Goal: Task Accomplishment & Management: Complete application form

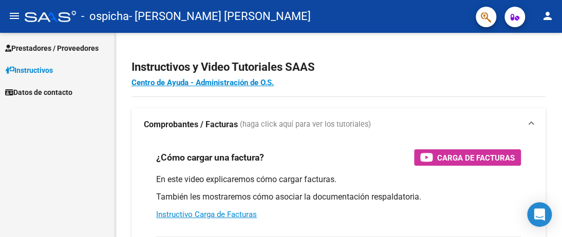
click at [65, 125] on div "Prestadores / Proveedores Facturas - Listado/Carga Facturas - Documentación Pag…" at bounding box center [57, 135] width 115 height 204
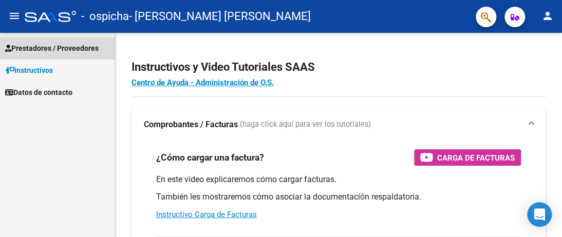
click at [77, 50] on span "Prestadores / Proveedores" at bounding box center [51, 48] width 93 height 11
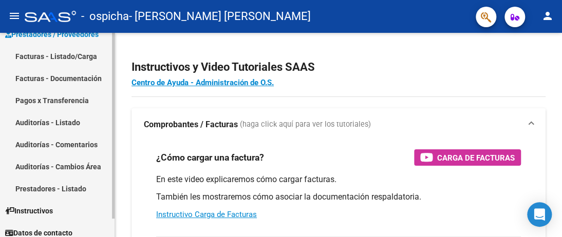
scroll to position [21, 0]
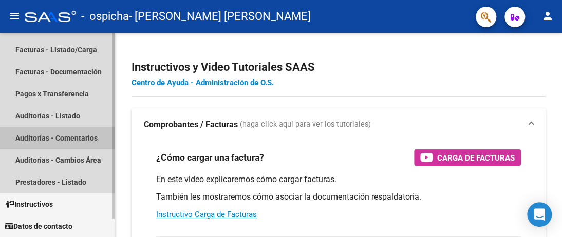
click at [78, 137] on link "Auditorías - Comentarios" at bounding box center [57, 138] width 115 height 22
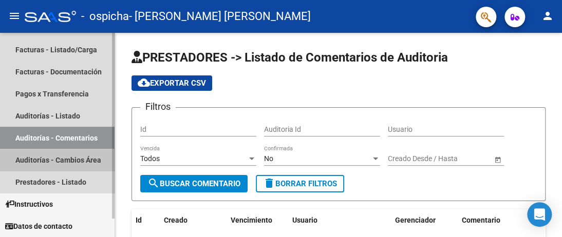
click at [70, 160] on link "Auditorías - Cambios Área" at bounding box center [57, 160] width 115 height 22
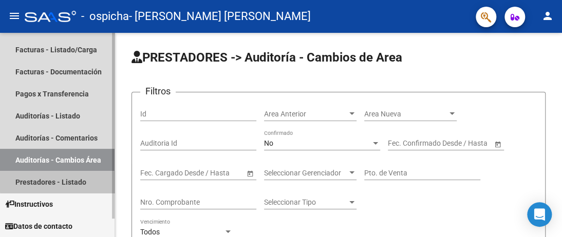
click at [62, 181] on link "Prestadores - Listado" at bounding box center [57, 182] width 115 height 22
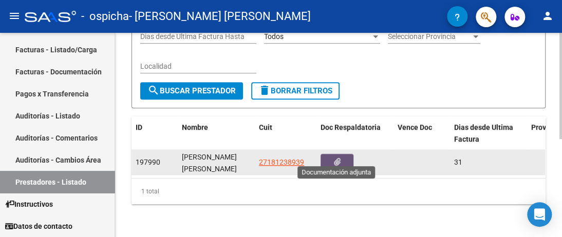
click at [336, 158] on icon "button" at bounding box center [337, 162] width 7 height 8
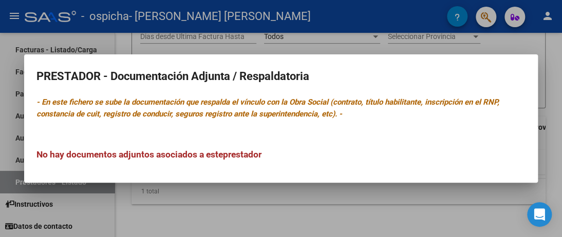
click at [553, 82] on div at bounding box center [281, 118] width 562 height 237
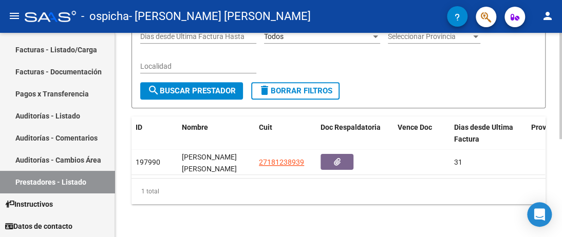
scroll to position [188, 0]
click at [154, 84] on mat-icon "search" at bounding box center [153, 90] width 12 height 12
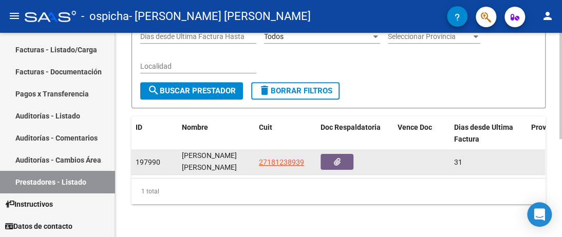
scroll to position [0, 0]
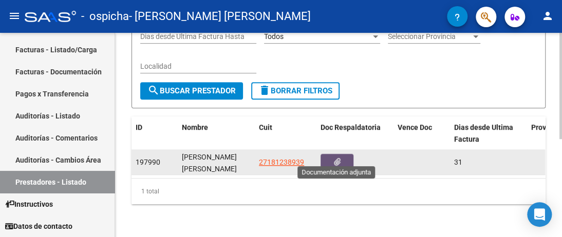
click at [338, 158] on icon "button" at bounding box center [337, 162] width 7 height 8
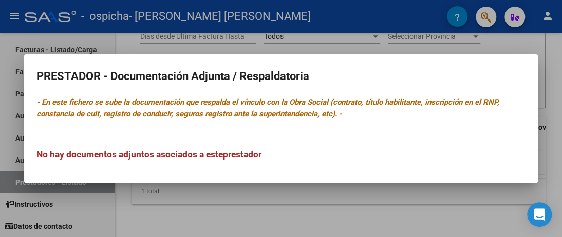
click at [168, 106] on icon "- En este fichero se sube la documentación que respalda el vínculo con la Obra …" at bounding box center [267, 108] width 463 height 21
click at [183, 157] on h3 "No hay documentos adjuntos asociados a este prestador" at bounding box center [280, 154] width 489 height 13
click at [200, 74] on h2 "PRESTADOR - Documentación Adjunta / Respaldatoria" at bounding box center [280, 77] width 489 height 20
click at [317, 224] on div at bounding box center [281, 118] width 562 height 237
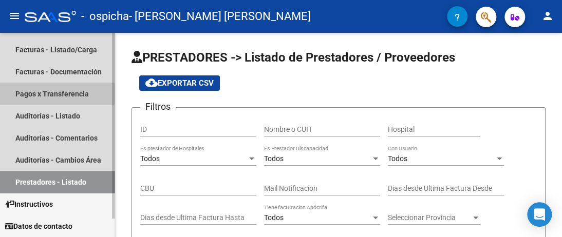
click at [51, 93] on link "Pagos x Transferencia" at bounding box center [57, 94] width 115 height 22
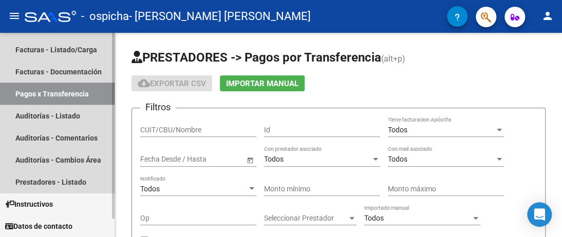
click at [51, 92] on link "Pagos x Transferencia" at bounding box center [57, 94] width 115 height 22
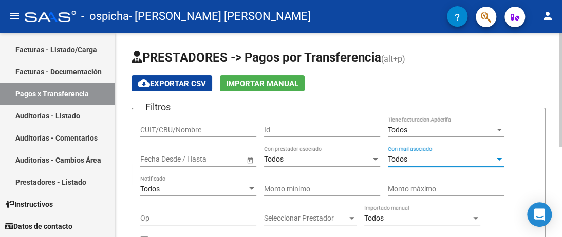
click at [498, 159] on div at bounding box center [499, 159] width 5 height 3
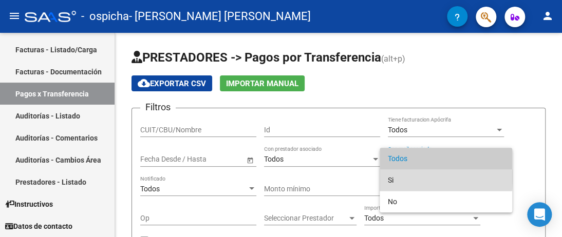
click at [392, 177] on span "Si" at bounding box center [446, 181] width 116 height 22
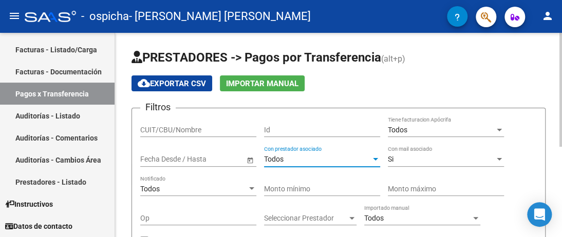
click at [374, 158] on div at bounding box center [375, 159] width 5 height 3
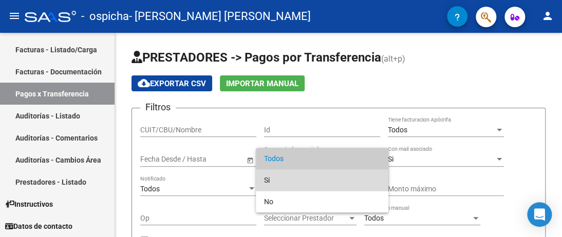
click at [348, 177] on span "Si" at bounding box center [322, 181] width 116 height 22
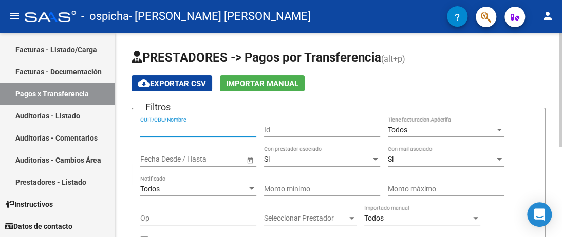
click at [166, 133] on input "CUIT/CBU/Nombre" at bounding box center [198, 130] width 116 height 9
type input "1"
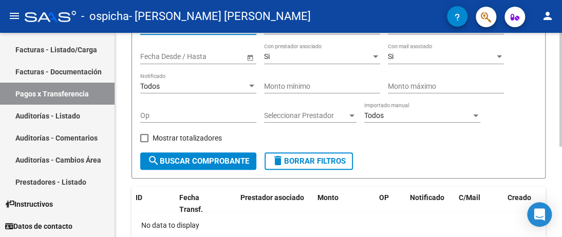
scroll to position [154, 0]
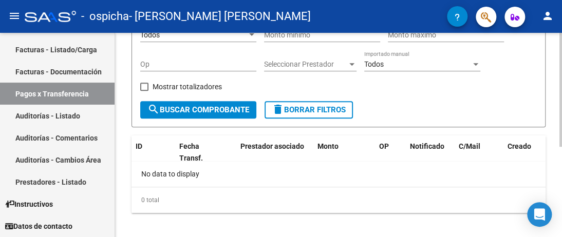
type input "27181238939"
click at [152, 107] on mat-icon "search" at bounding box center [153, 109] width 12 height 12
click at [143, 86] on span at bounding box center [144, 87] width 8 height 8
click at [144, 91] on input "Mostrar totalizadores" at bounding box center [144, 91] width 1 height 1
checkbox input "true"
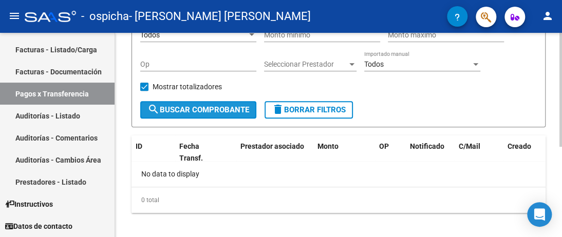
click at [154, 108] on mat-icon "search" at bounding box center [153, 109] width 12 height 12
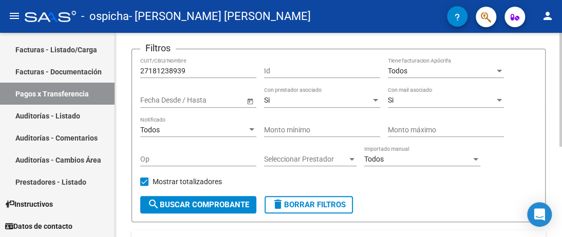
scroll to position [59, 0]
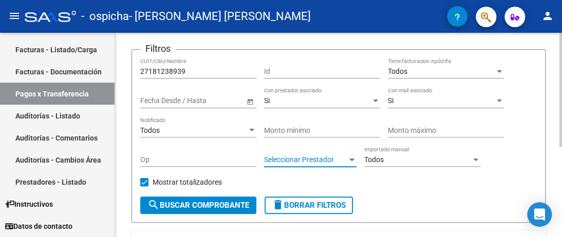
click at [350, 161] on div at bounding box center [351, 160] width 9 height 8
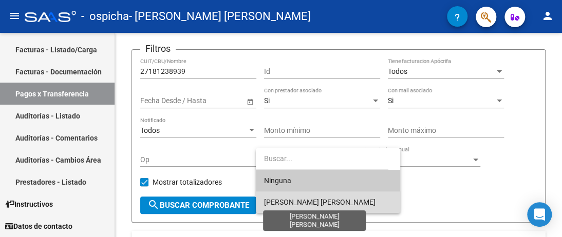
click at [342, 202] on span "[PERSON_NAME] [PERSON_NAME]" at bounding box center [319, 202] width 111 height 8
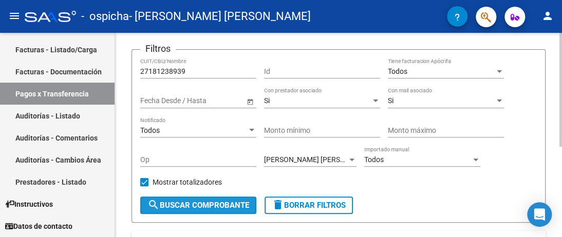
click at [152, 201] on mat-icon "search" at bounding box center [153, 205] width 12 height 12
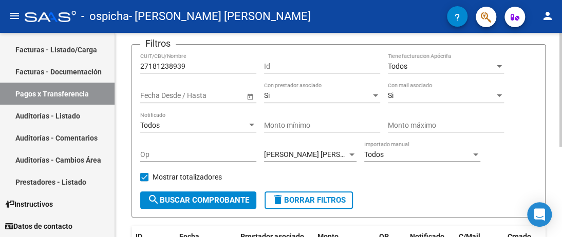
scroll to position [7, 0]
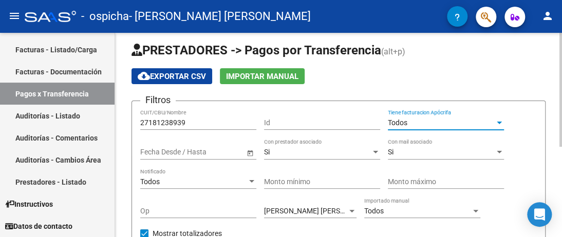
click at [497, 122] on div at bounding box center [499, 123] width 5 height 3
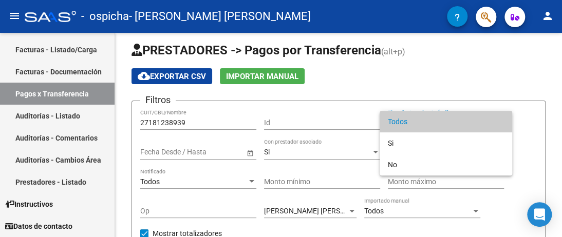
click at [338, 130] on div at bounding box center [281, 118] width 562 height 237
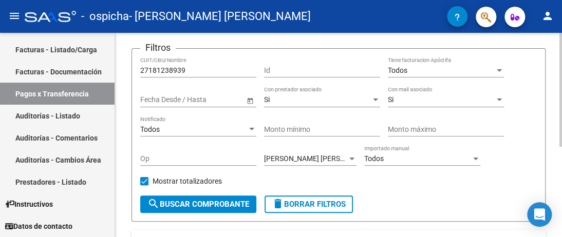
scroll to position [110, 0]
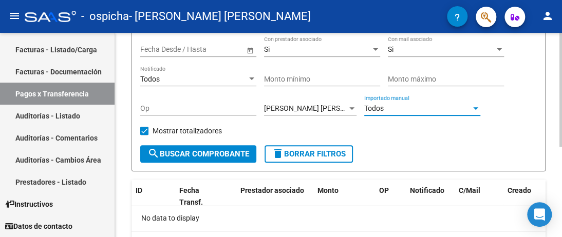
click at [475, 108] on div at bounding box center [475, 108] width 5 height 3
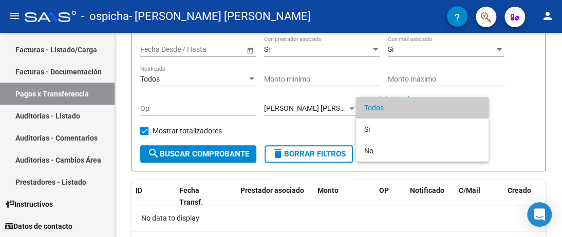
click at [311, 119] on div at bounding box center [281, 118] width 562 height 237
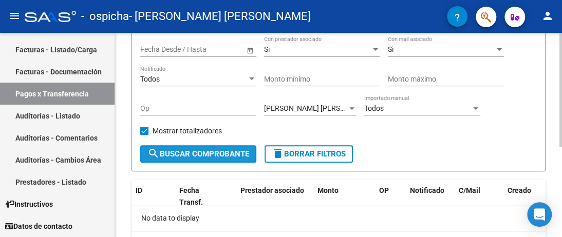
click at [154, 153] on mat-icon "search" at bounding box center [153, 153] width 12 height 12
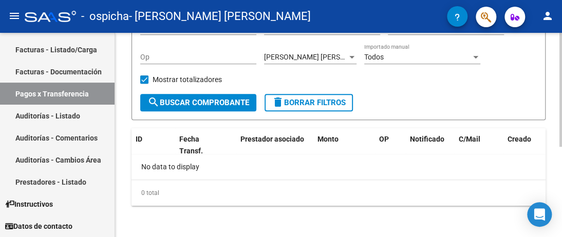
scroll to position [0, 0]
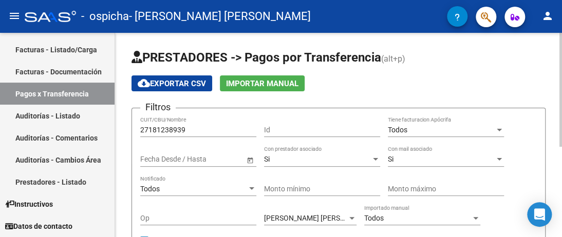
click at [250, 161] on span "Open calendar" at bounding box center [250, 159] width 25 height 25
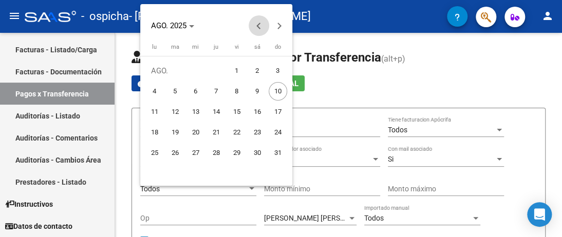
click at [260, 26] on button "Previous month" at bounding box center [259, 25] width 21 height 21
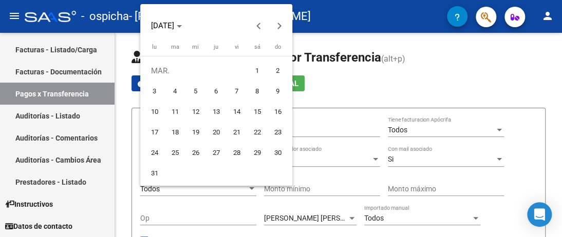
click at [255, 68] on span "1" at bounding box center [257, 71] width 18 height 18
type input "[DATE]"
click at [258, 70] on span "1" at bounding box center [257, 71] width 18 height 18
type input "[DATE]"
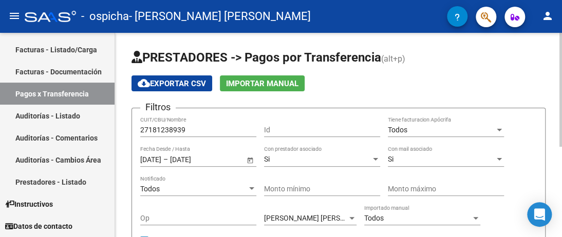
click at [197, 155] on input "[DATE]" at bounding box center [195, 159] width 50 height 9
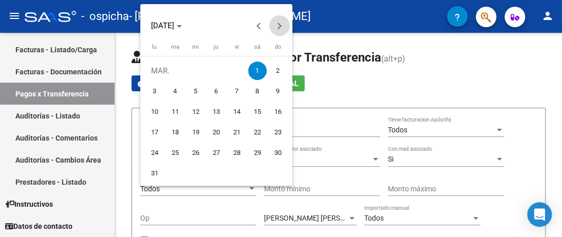
click at [280, 29] on span "Next month" at bounding box center [279, 25] width 21 height 21
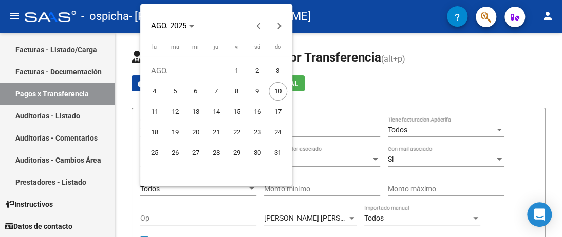
click at [238, 70] on span "1" at bounding box center [237, 71] width 18 height 18
type input "[DATE]"
click at [320, 86] on div at bounding box center [281, 118] width 562 height 237
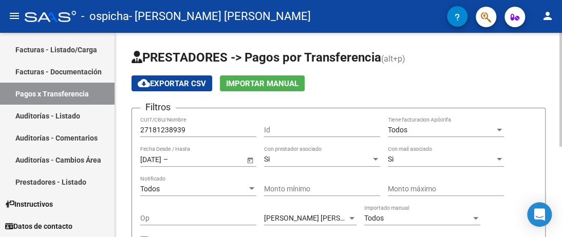
click at [247, 160] on span "Open calendar" at bounding box center [250, 159] width 25 height 25
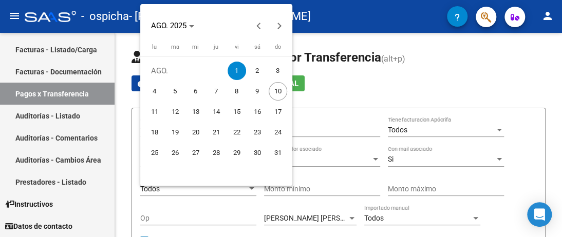
click at [238, 70] on span "1" at bounding box center [237, 71] width 18 height 18
type input "[DATE]"
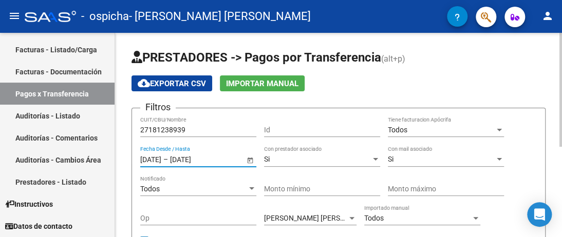
click at [143, 160] on input "[DATE]" at bounding box center [150, 159] width 21 height 9
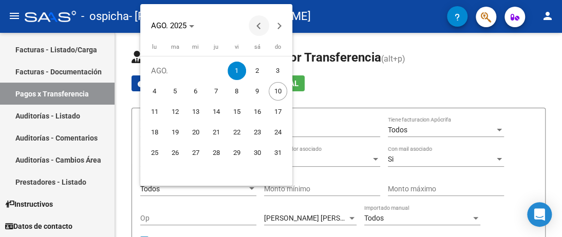
click at [256, 26] on span "Previous month" at bounding box center [259, 25] width 21 height 21
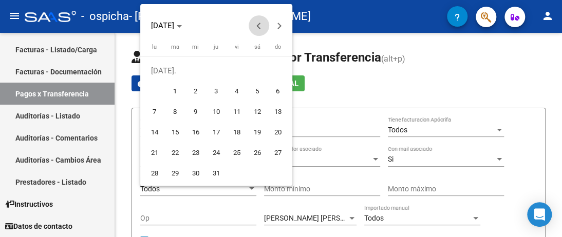
click at [256, 26] on span "Previous month" at bounding box center [259, 25] width 21 height 21
click at [252, 70] on span "1" at bounding box center [257, 71] width 18 height 18
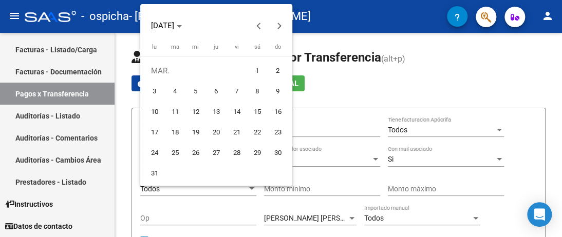
type input "[DATE]"
click at [341, 86] on div at bounding box center [281, 118] width 562 height 237
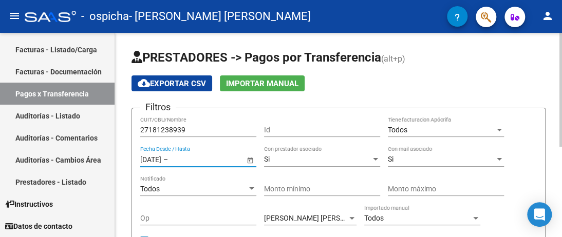
click at [183, 158] on input "text" at bounding box center [195, 159] width 50 height 9
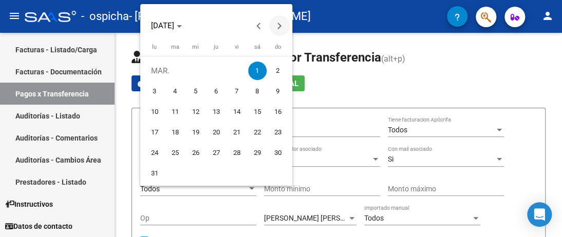
click at [278, 24] on button "Next month" at bounding box center [279, 25] width 21 height 21
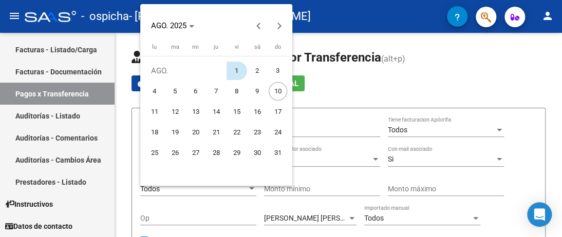
click at [236, 71] on span "1" at bounding box center [237, 71] width 18 height 18
type input "[DATE]"
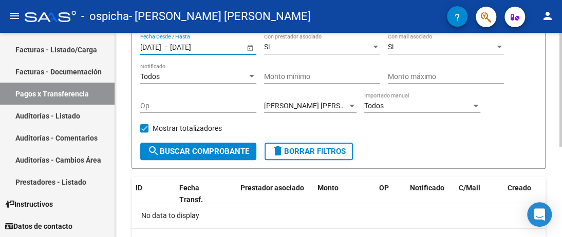
scroll to position [154, 0]
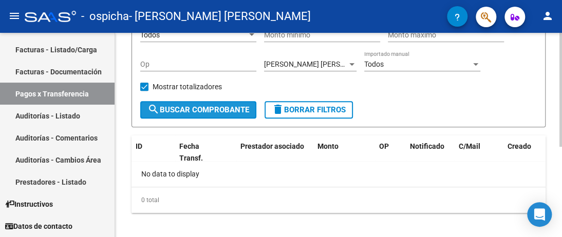
click at [171, 103] on button "search Buscar Comprobante" at bounding box center [198, 109] width 116 height 17
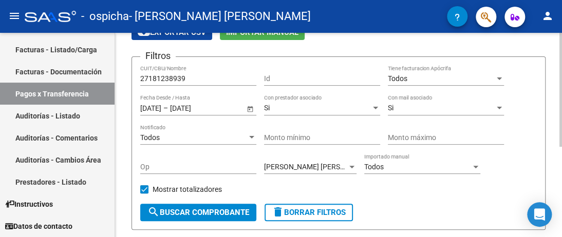
scroll to position [103, 0]
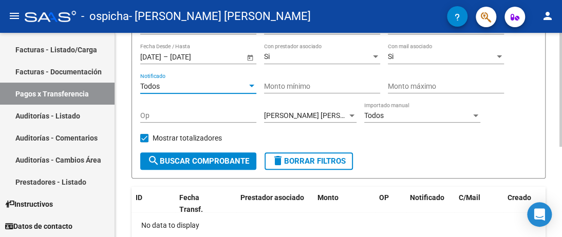
click at [251, 86] on div at bounding box center [251, 86] width 5 height 3
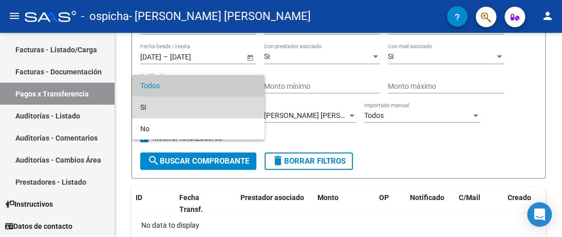
click at [234, 108] on span "Si" at bounding box center [198, 108] width 116 height 22
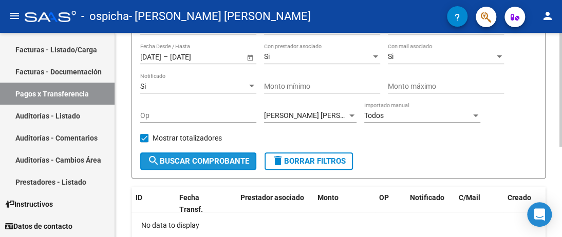
click at [150, 160] on mat-icon "search" at bounding box center [153, 161] width 12 height 12
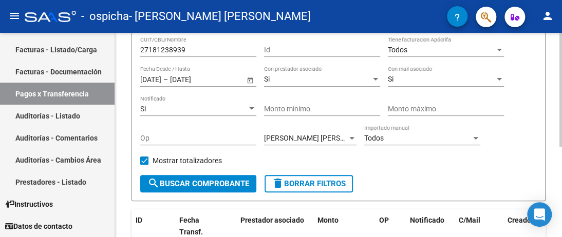
scroll to position [154, 0]
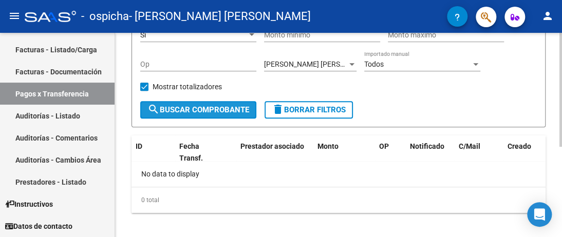
click at [212, 113] on span "search Buscar Comprobante" at bounding box center [198, 109] width 102 height 9
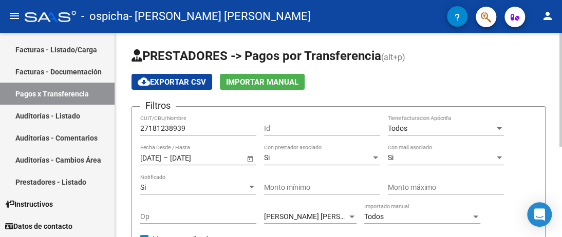
scroll to position [0, 0]
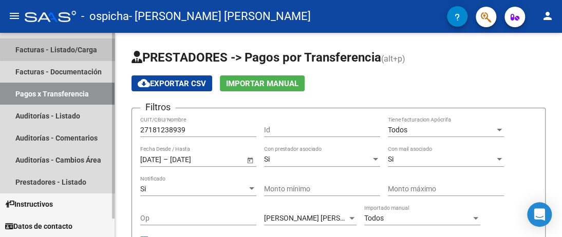
click at [69, 48] on link "Facturas - Listado/Carga" at bounding box center [57, 50] width 115 height 22
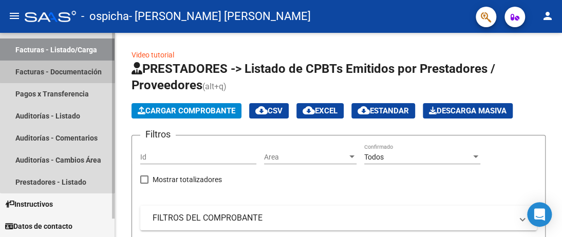
click at [58, 71] on link "Facturas - Documentación" at bounding box center [57, 72] width 115 height 22
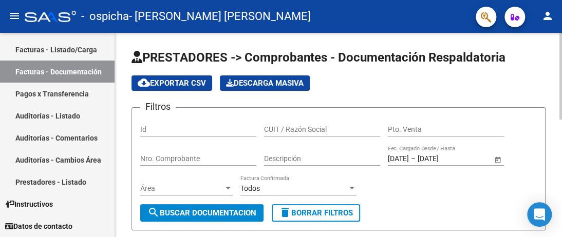
click at [322, 131] on input "CUIT / Razón Social" at bounding box center [322, 129] width 116 height 9
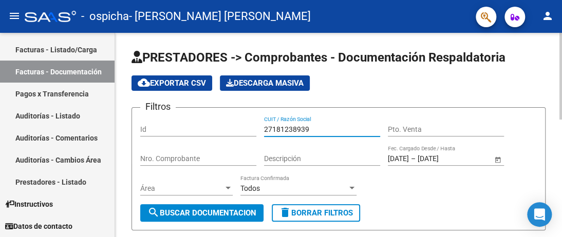
type input "27181238939"
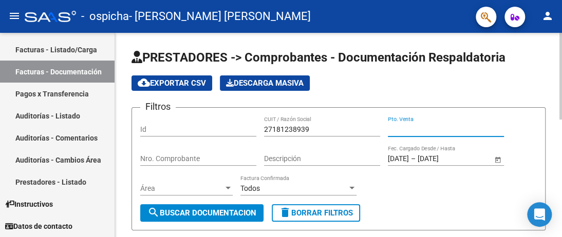
click at [391, 128] on input "Pto. Venta" at bounding box center [446, 129] width 116 height 9
type input "00002"
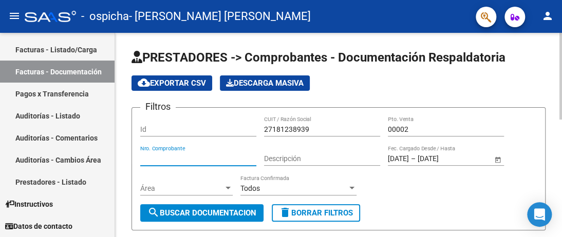
click at [148, 155] on input "Nro. Comprobante" at bounding box center [198, 159] width 116 height 9
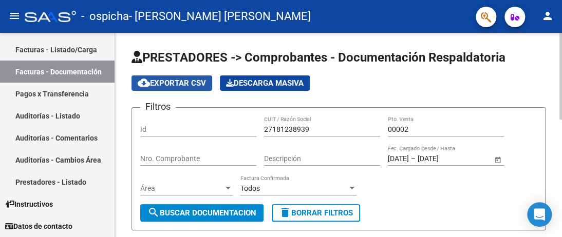
click at [171, 84] on span "cloud_download Exportar CSV" at bounding box center [172, 83] width 68 height 9
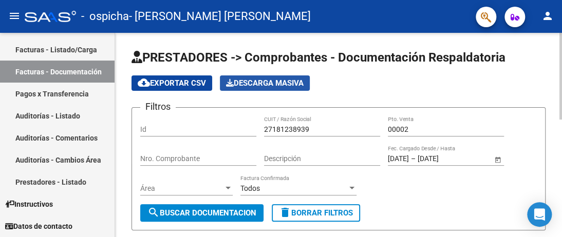
click at [239, 80] on span "Descarga Masiva" at bounding box center [265, 83] width 78 height 9
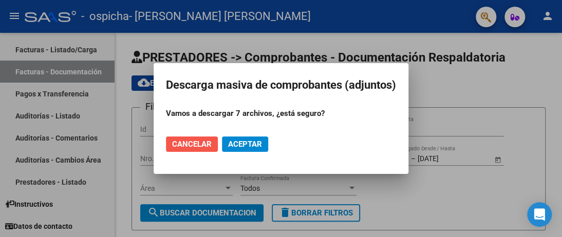
click at [183, 146] on span "Cancelar" at bounding box center [192, 144] width 40 height 9
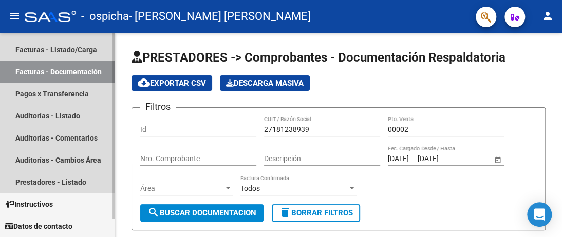
click at [61, 72] on link "Facturas - Documentación" at bounding box center [57, 72] width 115 height 22
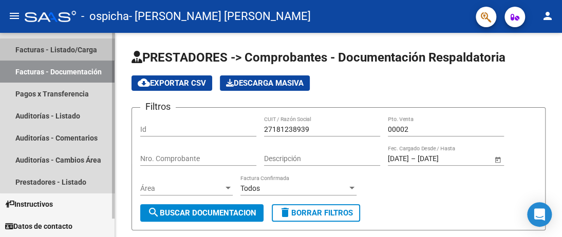
click at [63, 51] on link "Facturas - Listado/Carga" at bounding box center [57, 50] width 115 height 22
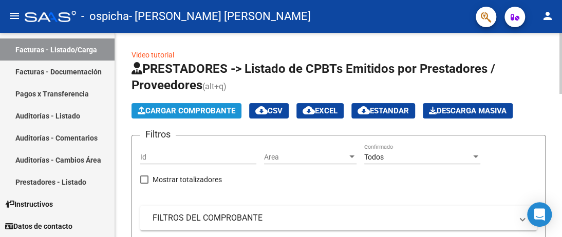
click at [174, 106] on span "Cargar Comprobante" at bounding box center [187, 110] width 98 height 9
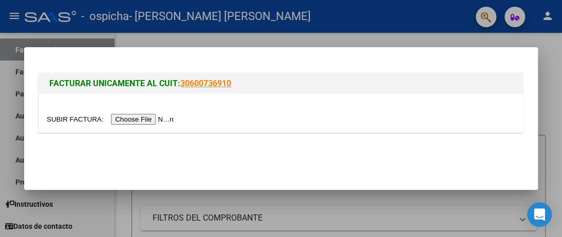
click at [126, 119] on input "file" at bounding box center [112, 119] width 130 height 11
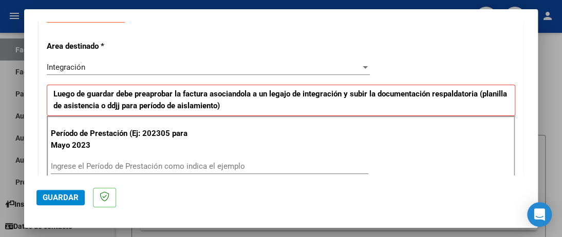
scroll to position [205, 0]
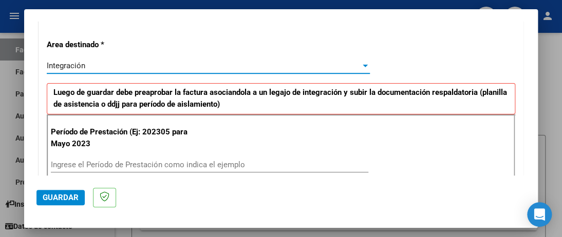
click at [363, 67] on div at bounding box center [365, 66] width 5 height 3
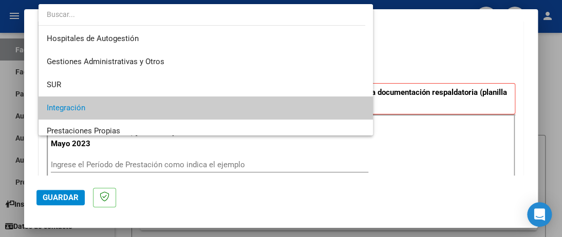
scroll to position [42, 0]
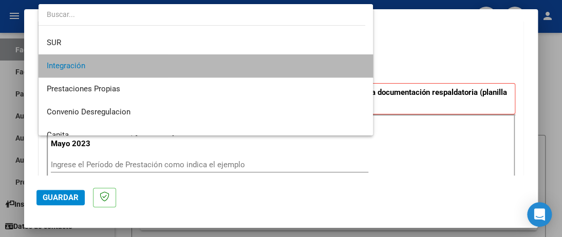
click at [265, 72] on span "Integración" at bounding box center [206, 65] width 318 height 23
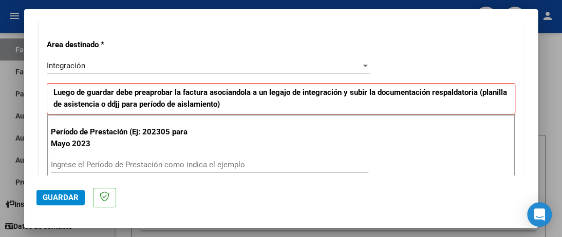
click at [56, 141] on p "Período de Prestación (Ej: 202305 para Mayo 2023" at bounding box center [120, 137] width 138 height 23
click at [55, 158] on div "Ingrese el Período de Prestación como indica el ejemplo" at bounding box center [209, 164] width 317 height 15
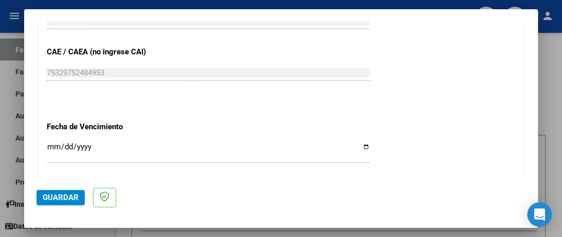
scroll to position [668, 0]
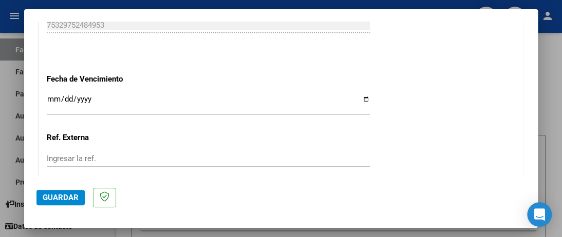
type input "202507"
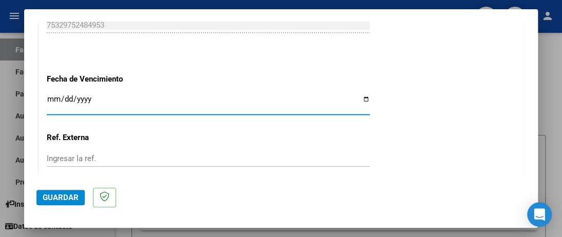
click at [362, 98] on input "Ingresar la fecha" at bounding box center [208, 103] width 323 height 16
type input "[DATE]"
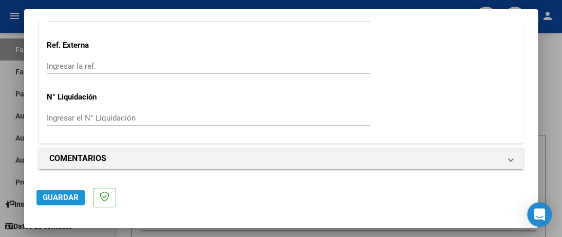
click at [59, 195] on span "Guardar" at bounding box center [61, 197] width 36 height 9
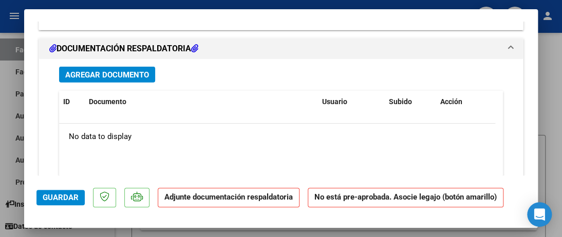
scroll to position [873, 0]
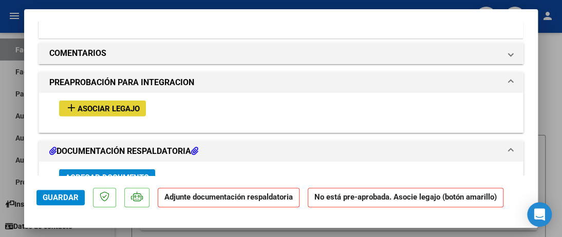
click at [105, 109] on span "Asociar Legajo" at bounding box center [109, 108] width 62 height 9
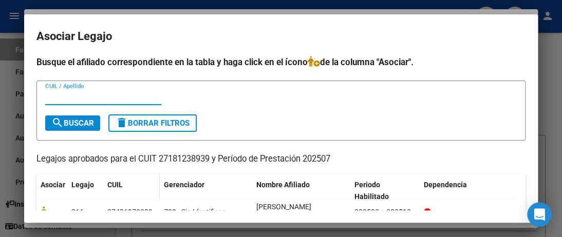
scroll to position [0, 0]
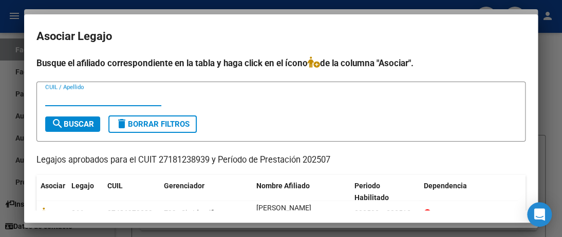
click at [46, 99] on input "CUIL / Apellido" at bounding box center [103, 97] width 116 height 9
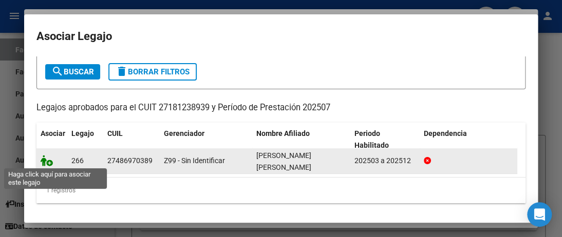
click at [47, 160] on icon at bounding box center [47, 160] width 12 height 11
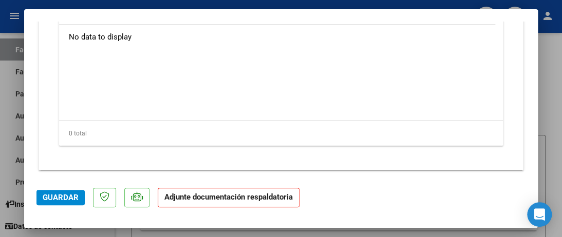
scroll to position [1133, 0]
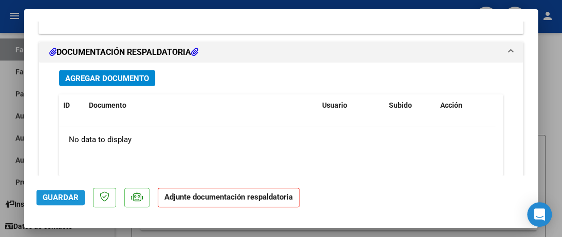
click at [74, 198] on span "Guardar" at bounding box center [61, 197] width 36 height 9
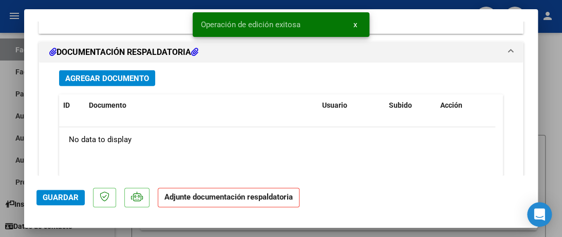
click at [193, 198] on strong "Adjunte documentación respaldatoria" at bounding box center [228, 197] width 128 height 9
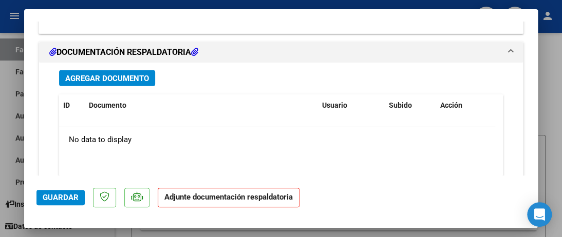
click at [88, 74] on span "Agregar Documento" at bounding box center [107, 78] width 84 height 9
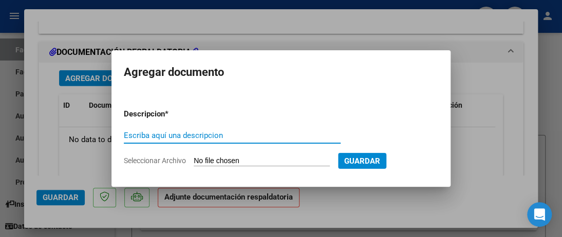
click at [127, 137] on input "Escriba aquí una descripcion" at bounding box center [232, 135] width 217 height 9
type input "a"
type input "ASISTENCIA [PERSON_NAME] 2025"
click at [199, 157] on input "Seleccionar Archivo" at bounding box center [262, 162] width 136 height 10
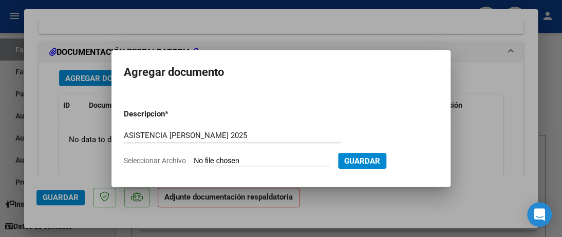
type input "C:\fakepath\[PERSON_NAME] ASISTENCIA [PERSON_NAME] 2025.pdf"
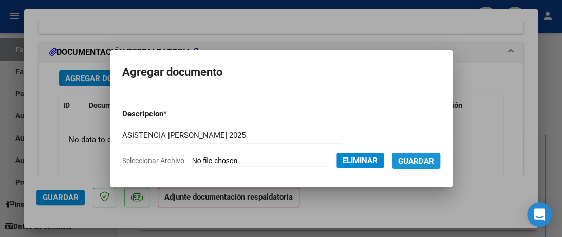
click at [428, 162] on span "Guardar" at bounding box center [416, 161] width 36 height 9
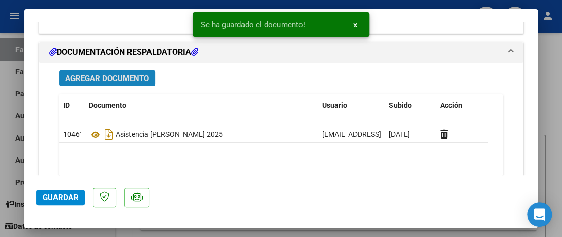
click at [89, 78] on span "Agregar Documento" at bounding box center [107, 78] width 84 height 9
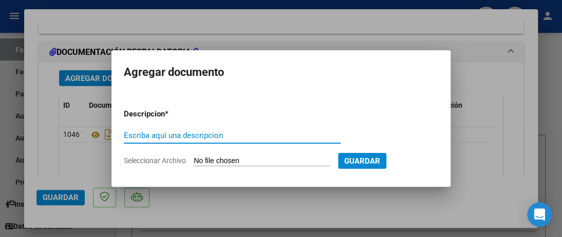
click at [127, 136] on input "Escriba aquí una descripcion" at bounding box center [232, 135] width 217 height 9
type input "AUTORIZACION 2025"
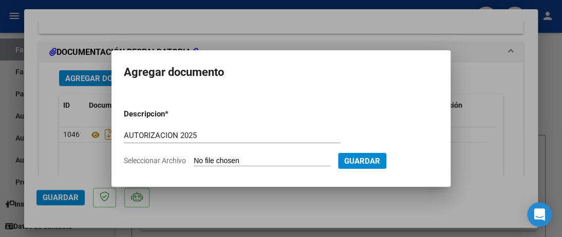
click at [200, 160] on input "Seleccionar Archivo" at bounding box center [262, 162] width 136 height 10
type input "C:\fakepath\[PERSON_NAME] AUTORIZACIÓN 2025.pdf"
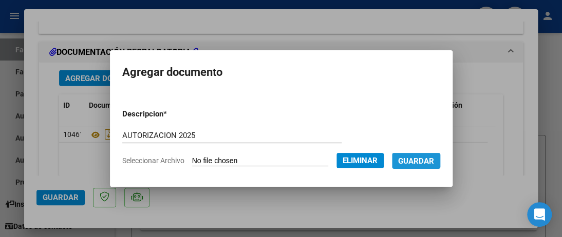
click at [427, 159] on span "Guardar" at bounding box center [416, 161] width 36 height 9
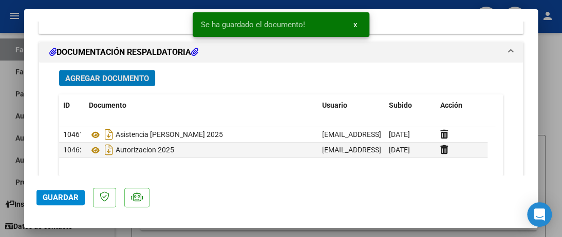
click at [61, 199] on span "Guardar" at bounding box center [61, 197] width 36 height 9
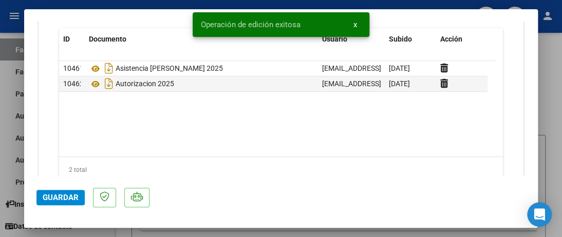
scroll to position [1235, 0]
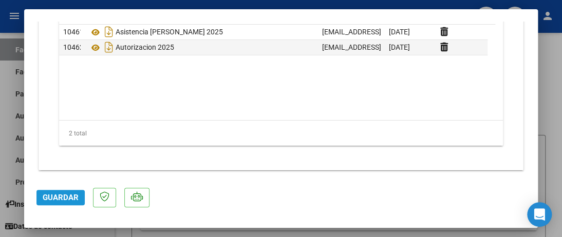
click at [52, 200] on span "Guardar" at bounding box center [61, 197] width 36 height 9
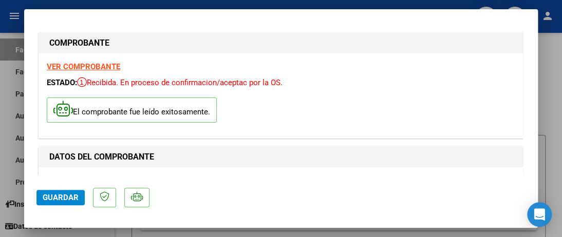
scroll to position [0, 0]
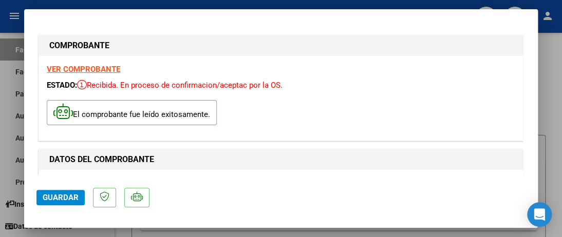
click at [8, 73] on div at bounding box center [281, 118] width 562 height 237
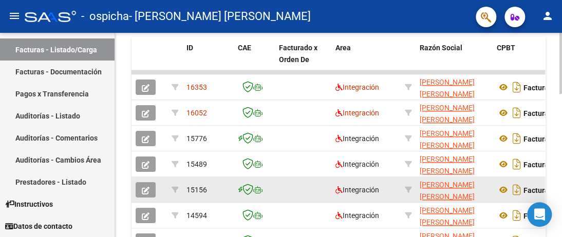
scroll to position [308, 0]
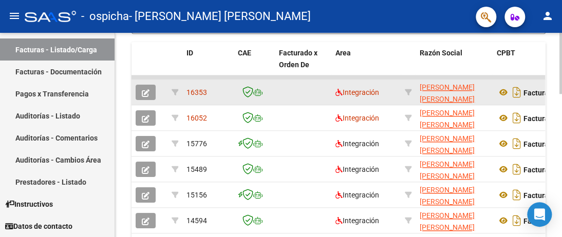
click at [481, 96] on app-link-go-to "[PERSON_NAME] [PERSON_NAME]" at bounding box center [454, 94] width 69 height 24
click at [315, 94] on datatable-body-cell at bounding box center [303, 92] width 57 height 25
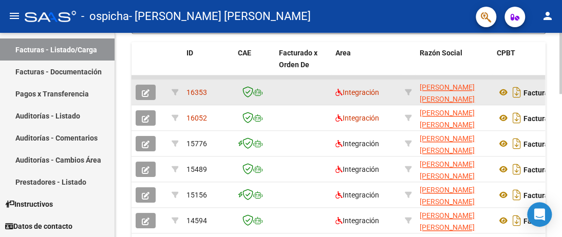
click at [315, 94] on datatable-body-cell at bounding box center [303, 92] width 57 height 25
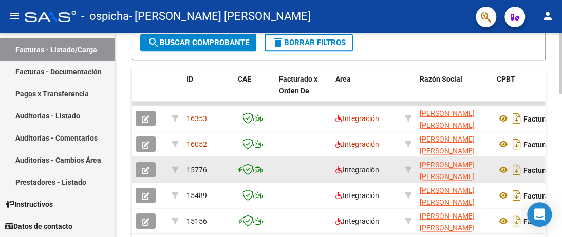
scroll to position [271, 0]
